Goal: Information Seeking & Learning: Learn about a topic

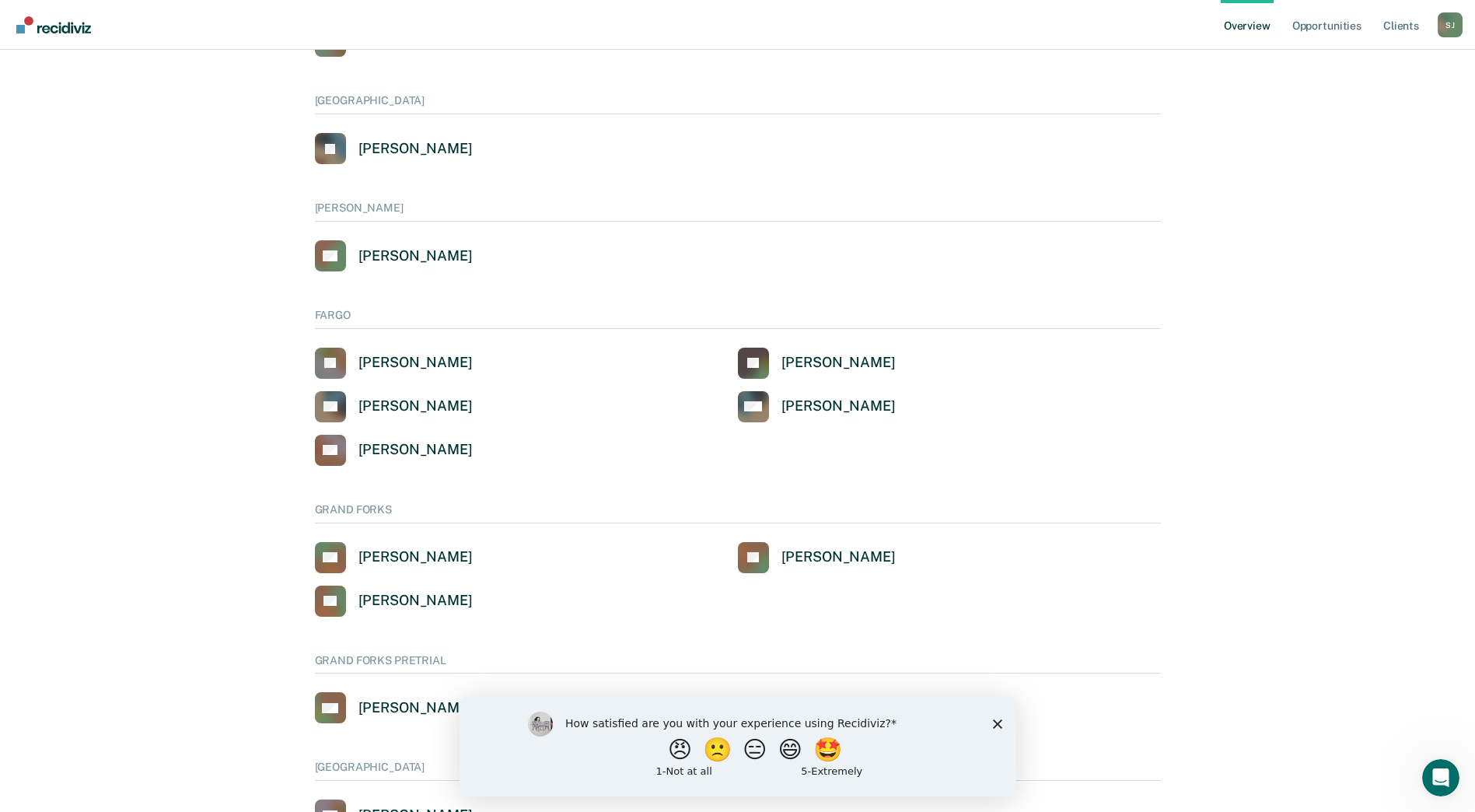
scroll to position [351, 0]
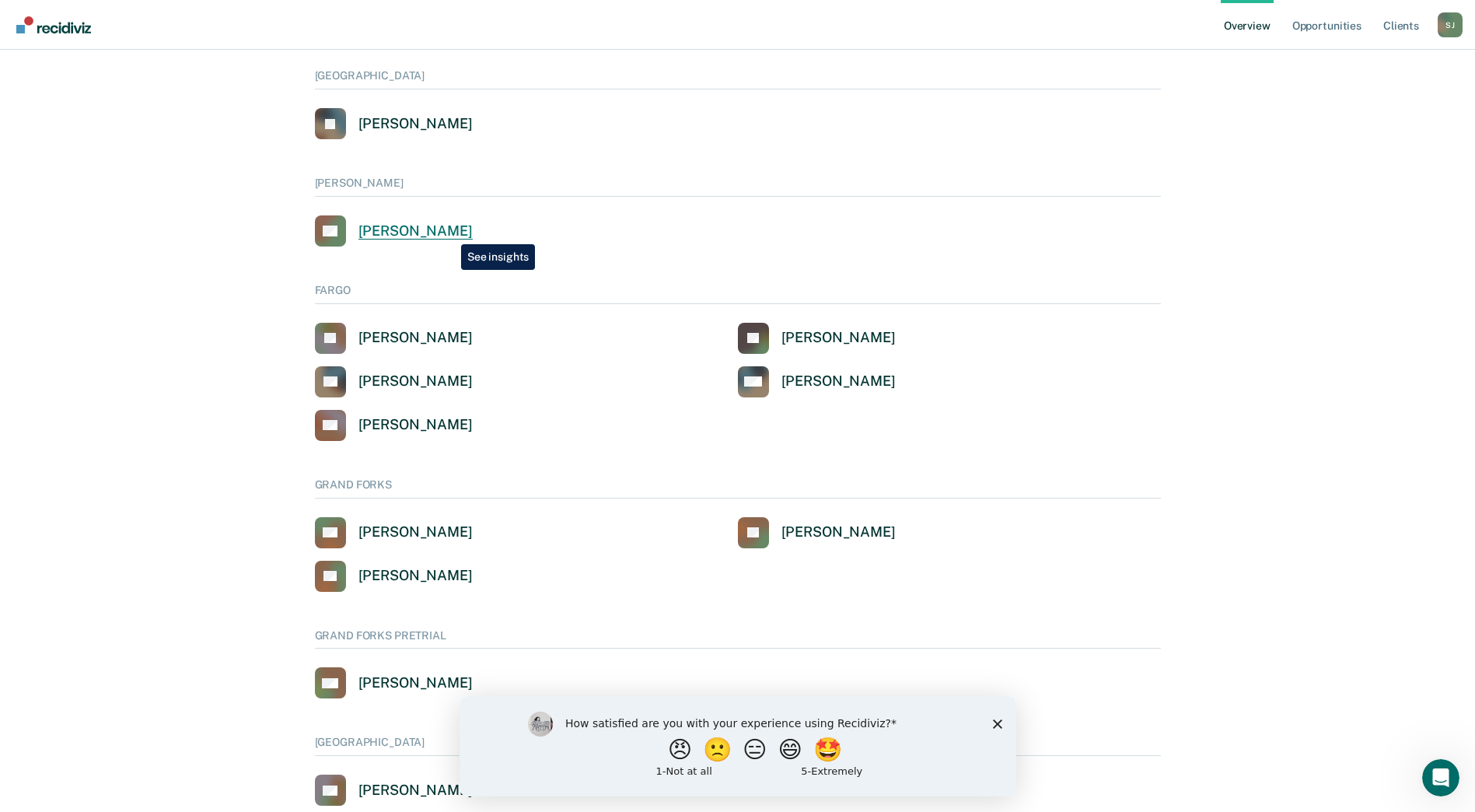
click at [449, 232] on div "[PERSON_NAME]" at bounding box center [415, 230] width 114 height 17
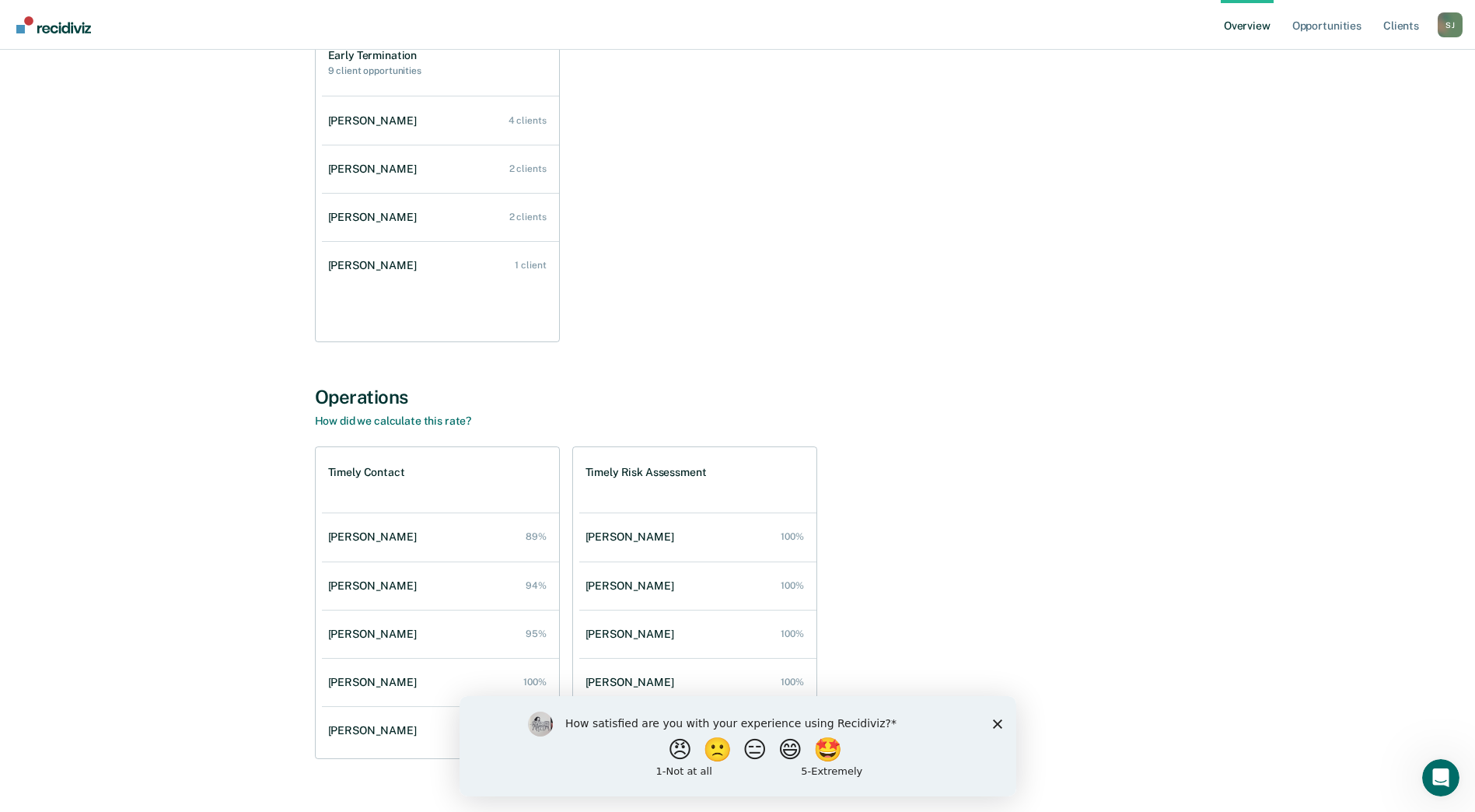
scroll to position [254, 0]
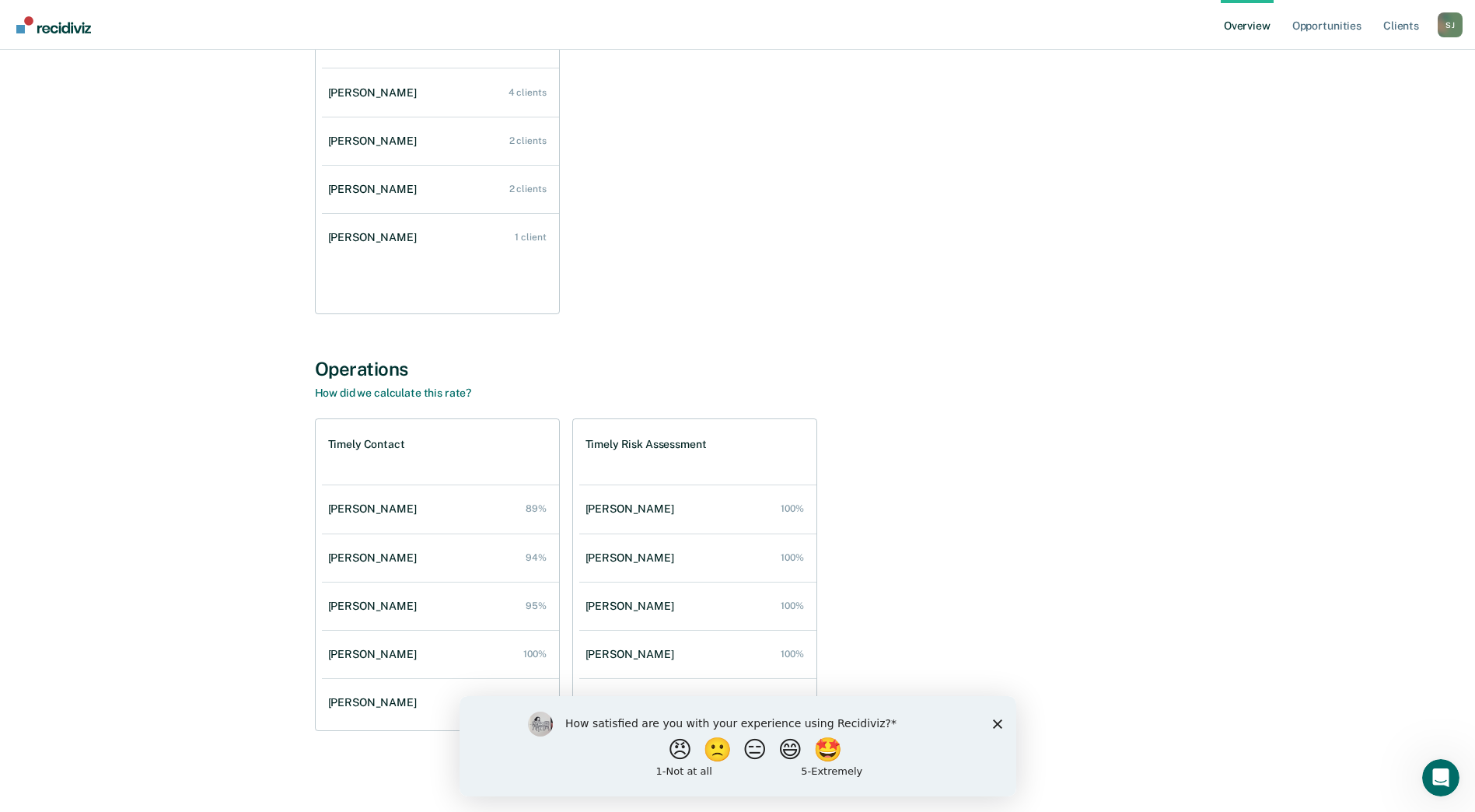
drag, startPoint x: 994, startPoint y: 723, endPoint x: 1498, endPoint y: 1388, distance: 834.4
click at [994, 723] on icon "Close survey" at bounding box center [997, 723] width 9 height 9
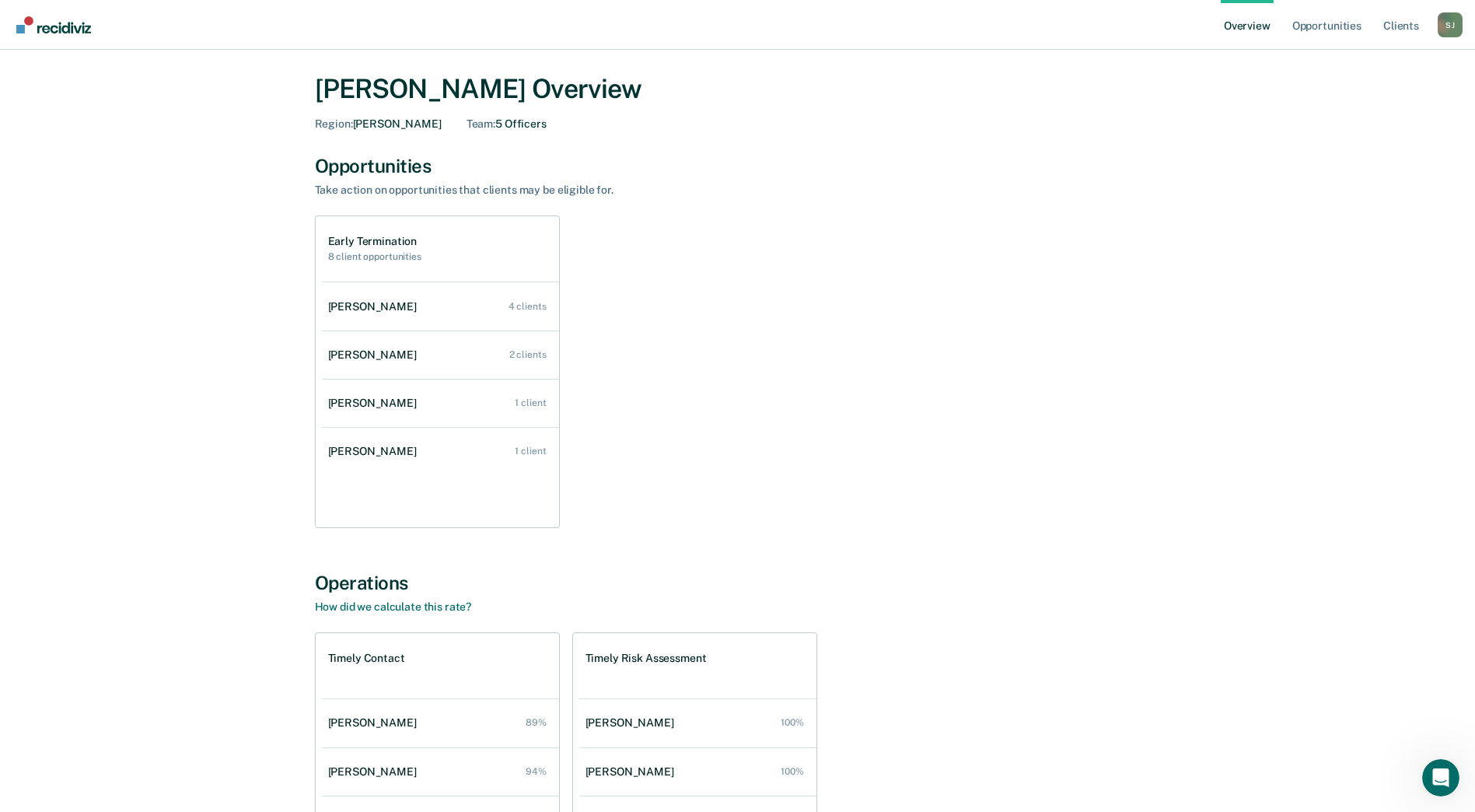
scroll to position [0, 0]
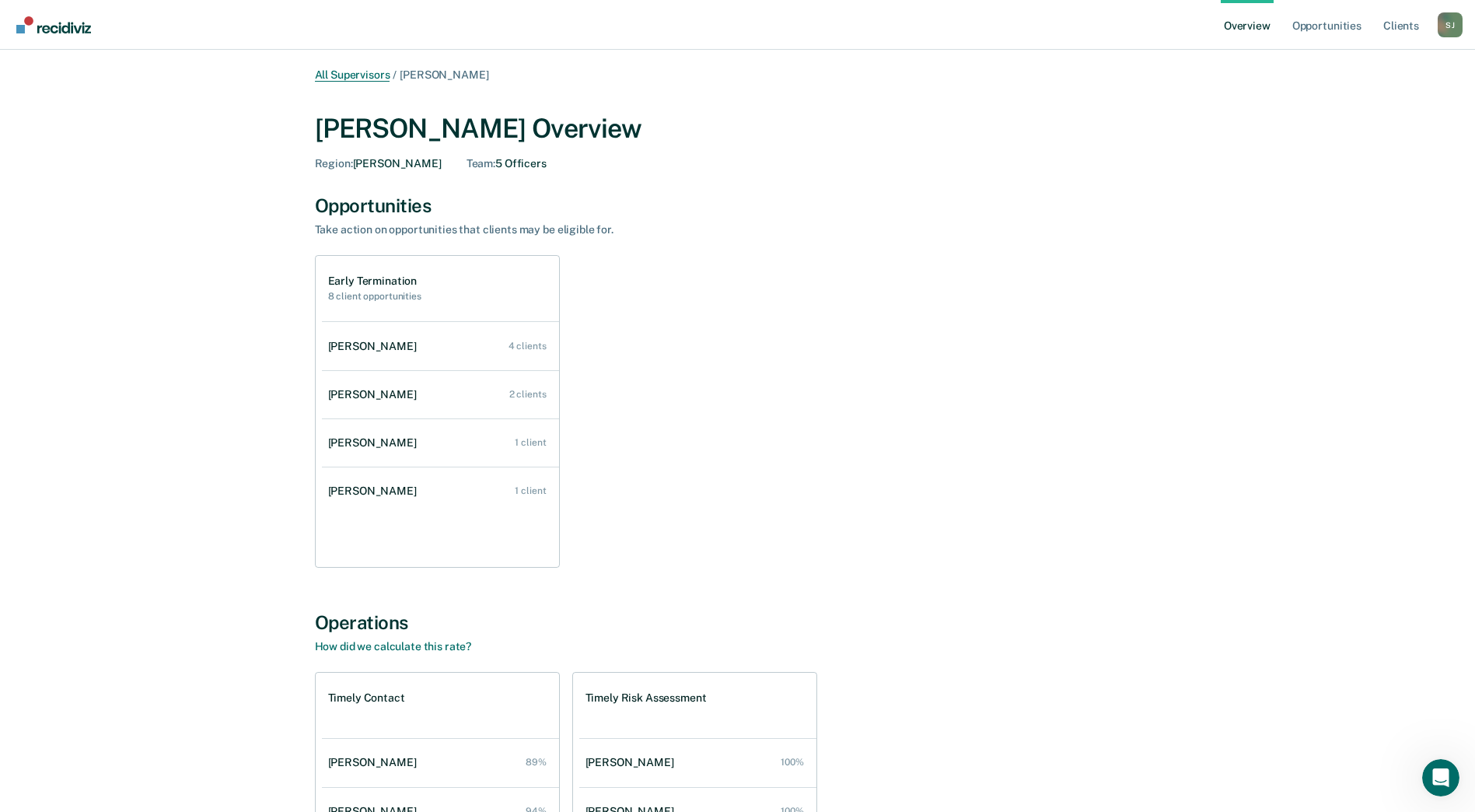
click at [347, 75] on link "All Supervisors" at bounding box center [353, 75] width 76 height 13
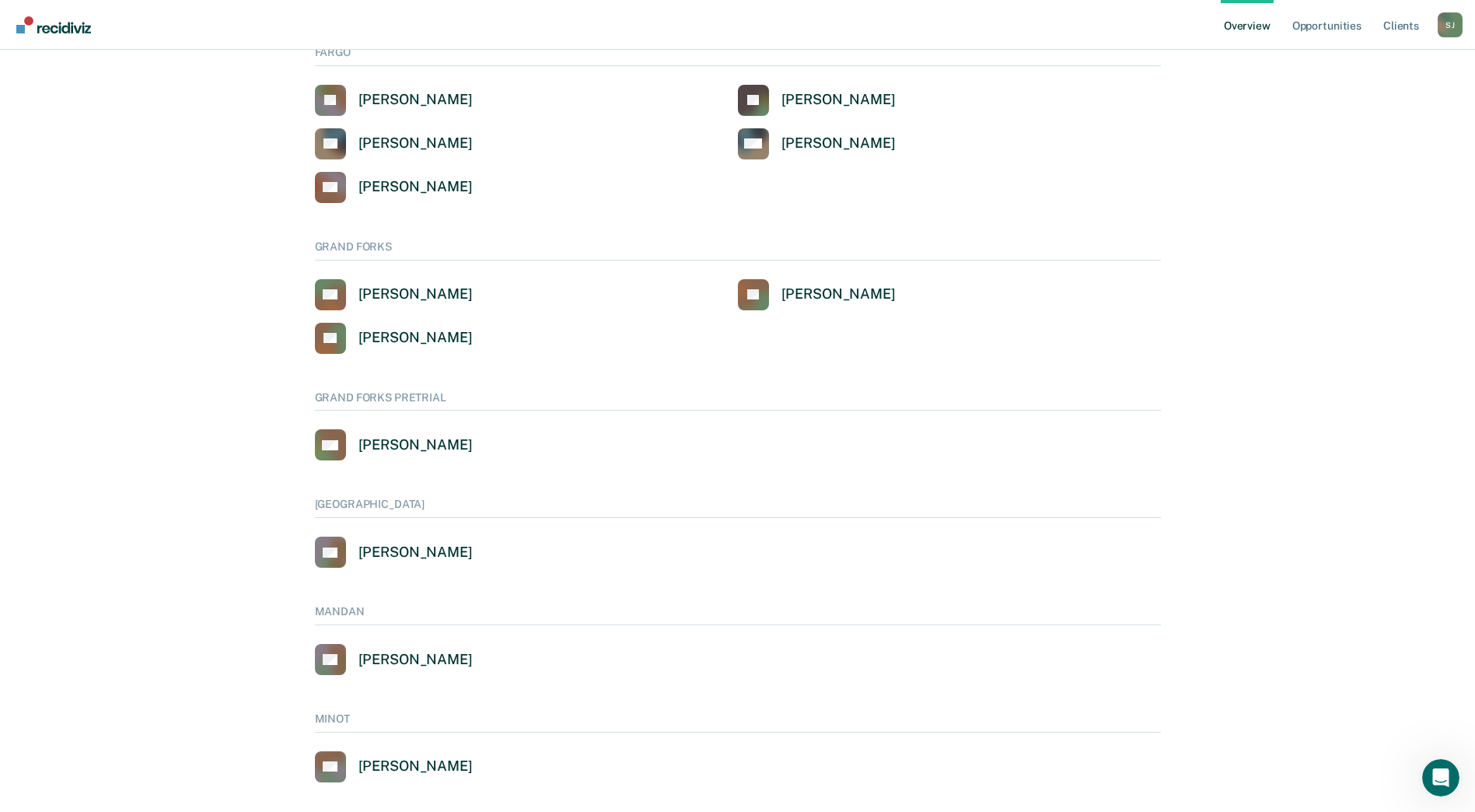
scroll to position [590, 0]
click at [389, 657] on div "[PERSON_NAME]" at bounding box center [415, 657] width 114 height 17
